Goal: Information Seeking & Learning: Learn about a topic

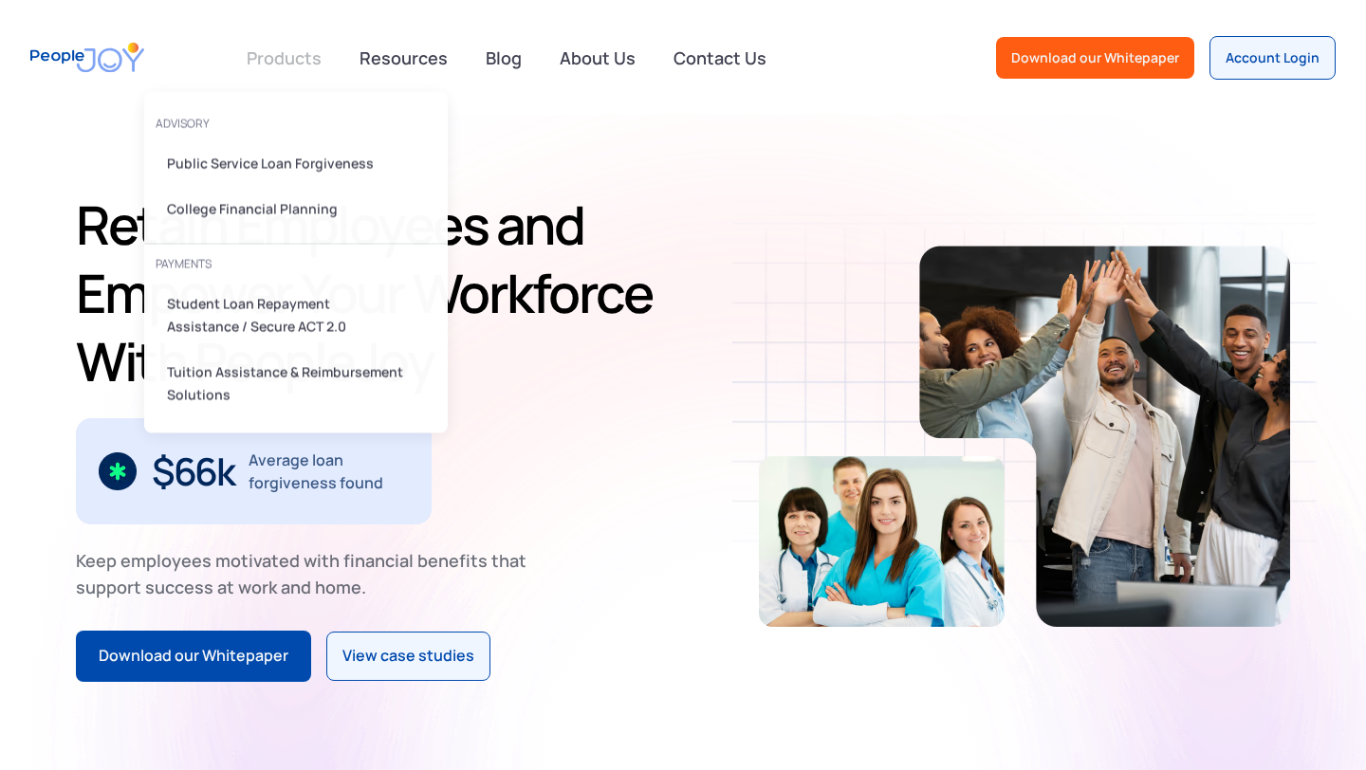
click at [305, 67] on link at bounding box center [284, 58] width 98 height 38
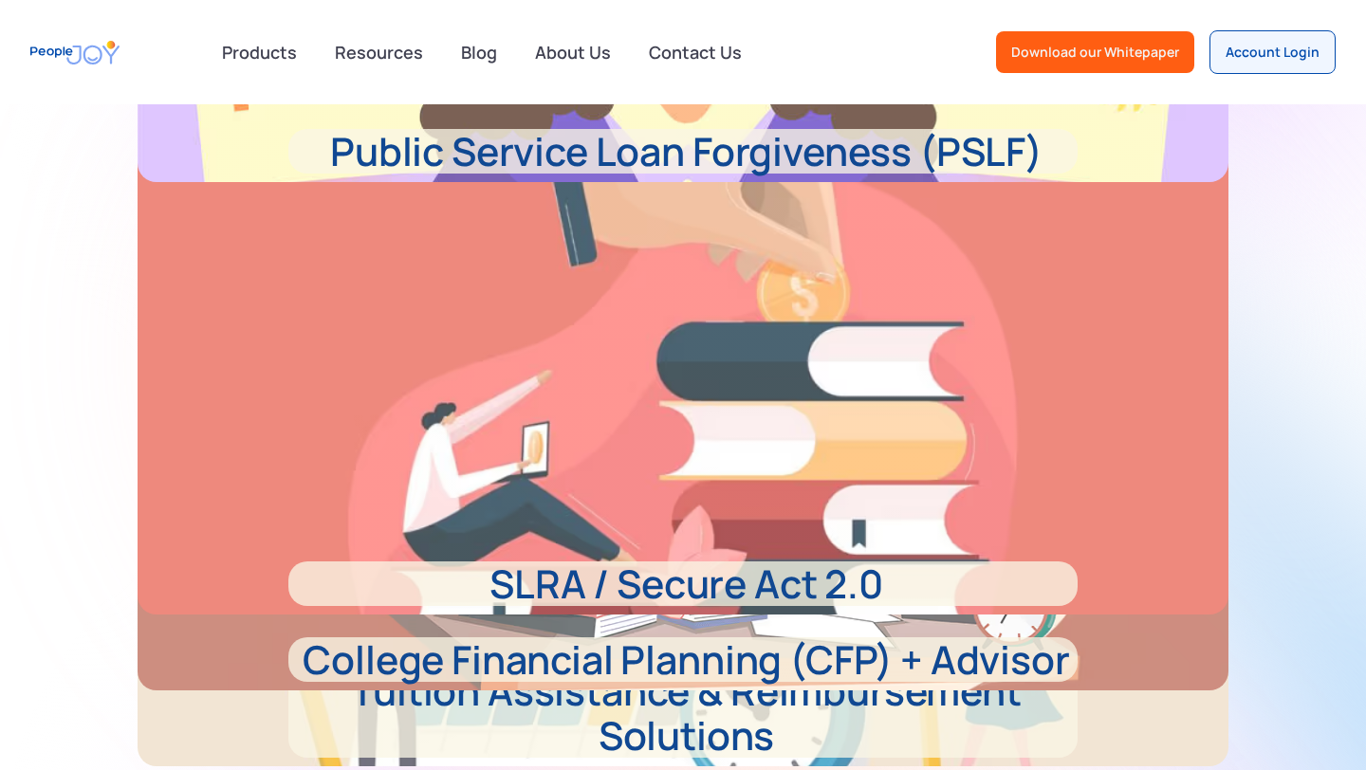
scroll to position [612, 0]
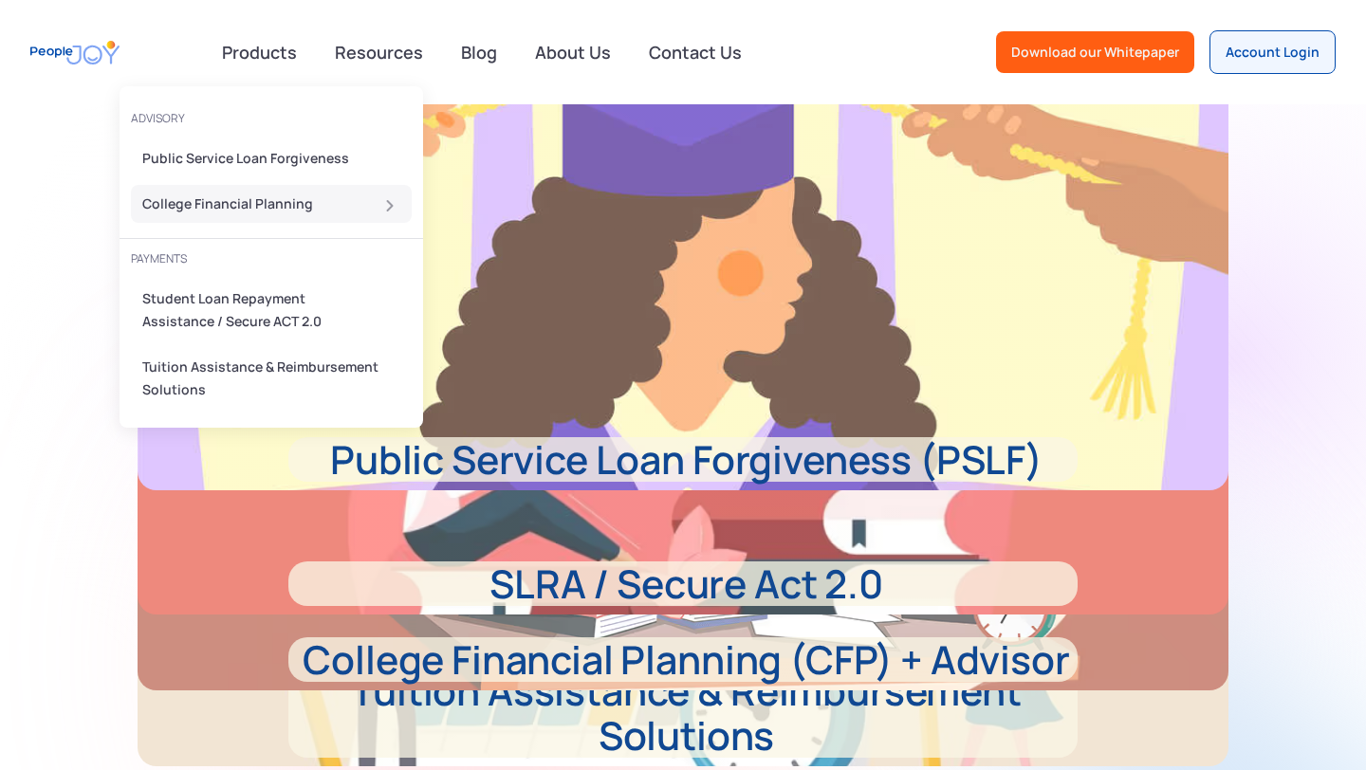
click at [282, 215] on link "College Financial Planning" at bounding box center [271, 204] width 281 height 38
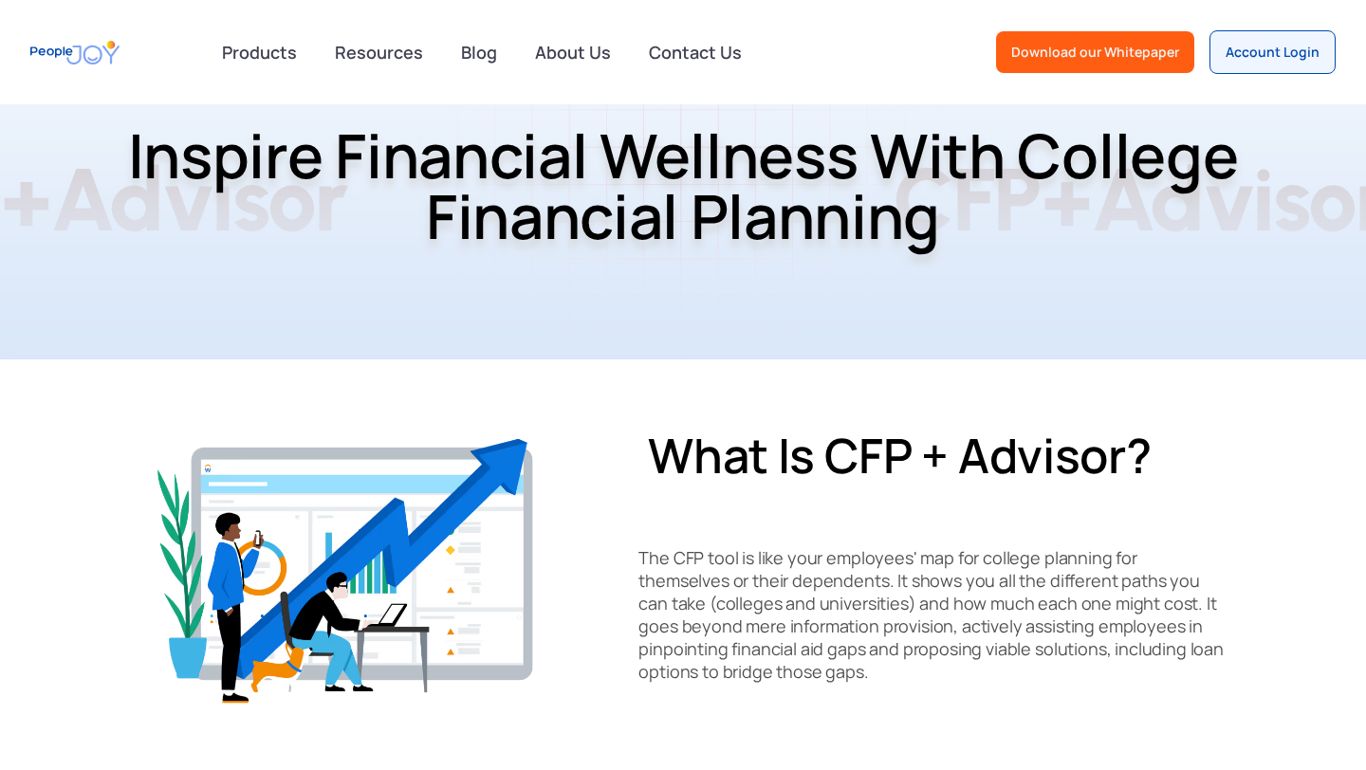
scroll to position [336, 0]
